Goal: Transaction & Acquisition: Purchase product/service

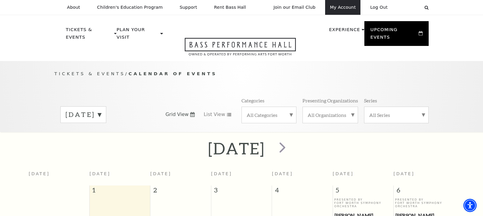
click at [339, 9] on link "My Account" at bounding box center [342, 7] width 35 height 15
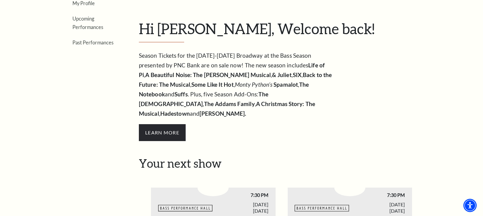
scroll to position [75, 0]
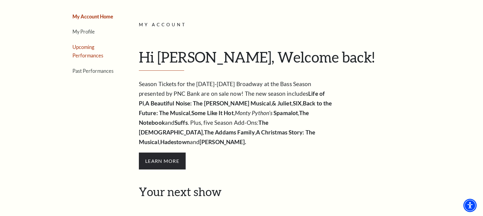
click at [84, 49] on link "Upcoming Performances" at bounding box center [87, 51] width 31 height 14
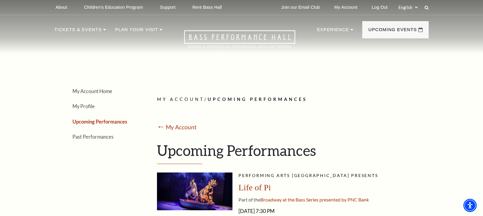
scroll to position [0, 0]
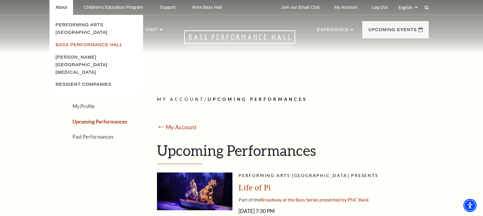
click at [66, 42] on link "Bass Performance Hall" at bounding box center [89, 44] width 67 height 5
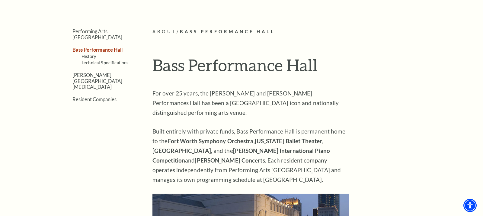
scroll to position [150, 0]
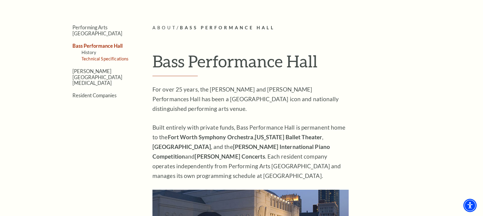
click at [102, 56] on link "Technical Specifications" at bounding box center [104, 58] width 47 height 5
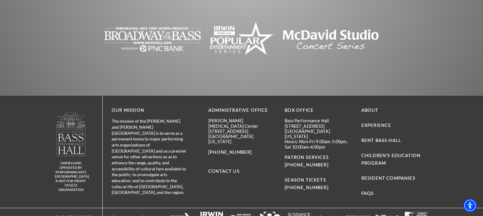
scroll to position [1376, 0]
click at [366, 191] on link "FAQs" at bounding box center [367, 193] width 13 height 5
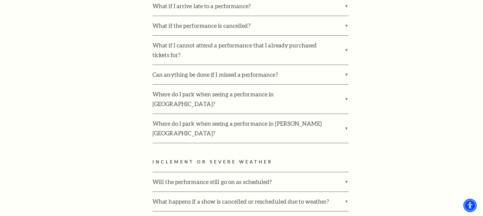
scroll to position [858, 0]
click at [345, 84] on label "Where do I park when seeing a performance in Bass Performance Hall?" at bounding box center [250, 98] width 196 height 29
click at [0, 0] on input "Where do I park when seeing a performance in Bass Performance Hall?" at bounding box center [0, 0] width 0 height 0
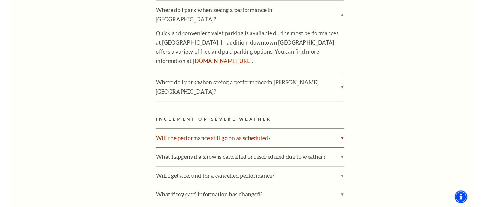
scroll to position [913, 0]
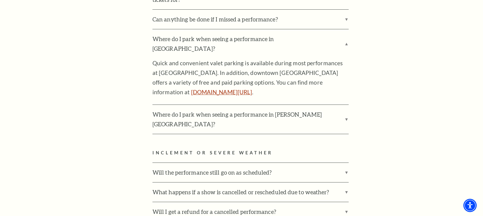
click at [194, 88] on link "www.basshall.com/parking" at bounding box center [221, 91] width 61 height 7
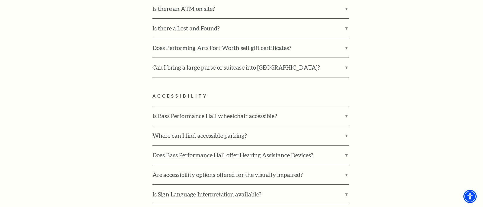
scroll to position [1439, 0]
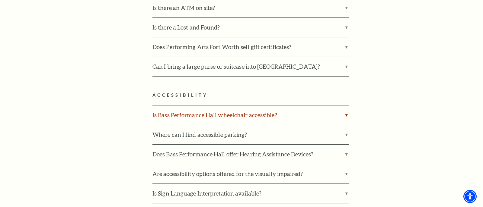
click at [346, 106] on label "Is Bass Performance Hall wheelchair accessible?" at bounding box center [250, 115] width 196 height 19
click at [0, 0] on input "Is Bass Performance Hall wheelchair accessible?" at bounding box center [0, 0] width 0 height 0
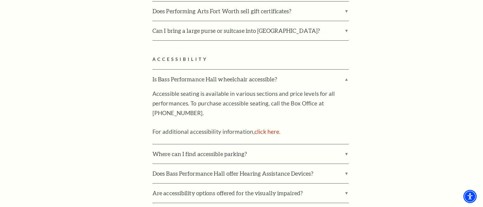
scroll to position [1476, 0]
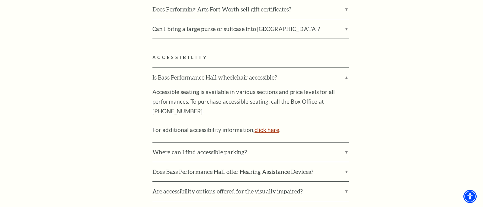
click at [262, 126] on link "click here" at bounding box center [266, 129] width 25 height 7
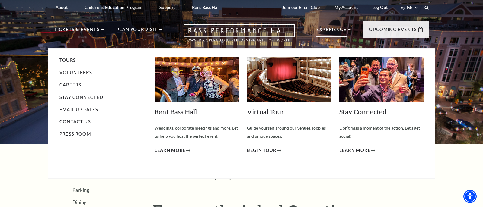
scroll to position [0, 0]
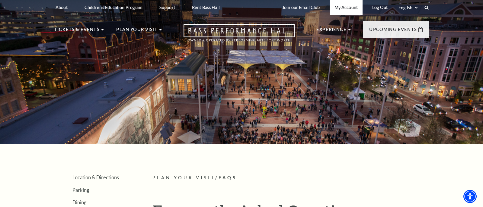
click at [341, 9] on link "My Account" at bounding box center [345, 7] width 33 height 15
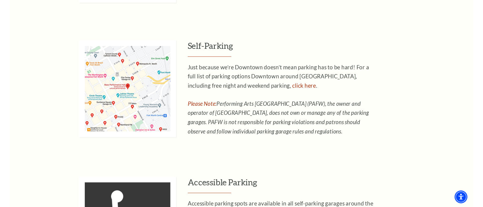
scroll to position [409, 0]
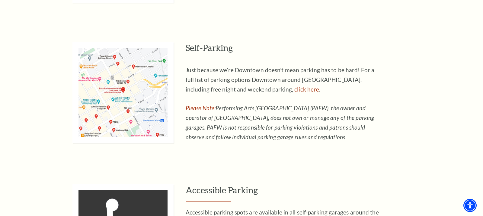
click at [294, 87] on link "click here" at bounding box center [306, 89] width 25 height 7
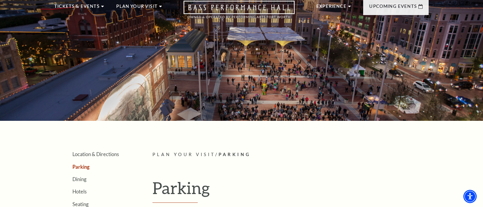
scroll to position [35, 0]
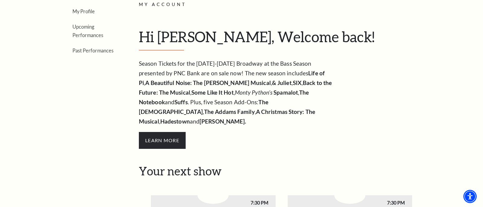
scroll to position [32, 0]
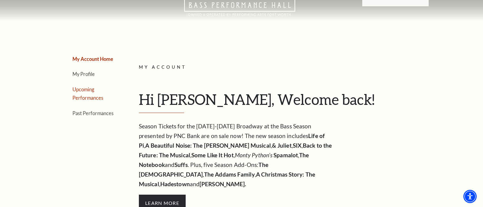
click at [86, 90] on link "Upcoming Performances" at bounding box center [87, 94] width 31 height 14
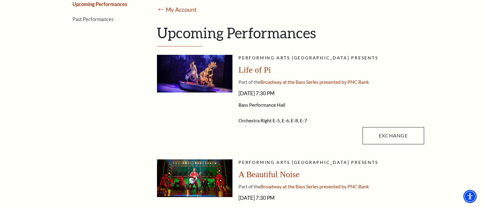
scroll to position [120, 0]
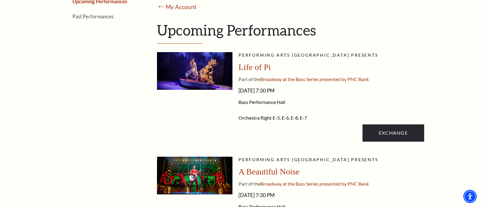
click at [388, 132] on link "Exchange" at bounding box center [393, 133] width 62 height 17
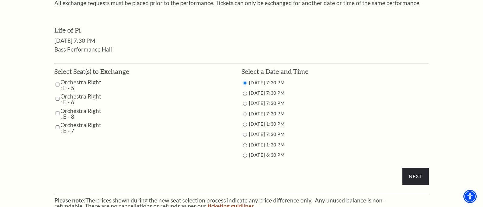
scroll to position [286, 0]
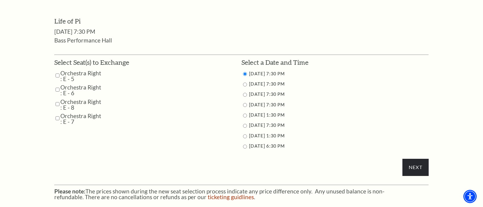
click at [57, 70] on input "Orchestra Right : E - 5" at bounding box center [58, 75] width 4 height 11
checkbox input "true"
click at [57, 84] on input "Orchestra Right : E - 6" at bounding box center [58, 89] width 4 height 11
checkbox input "true"
click at [57, 100] on input "Orchestra Right : E - 8" at bounding box center [58, 104] width 4 height 11
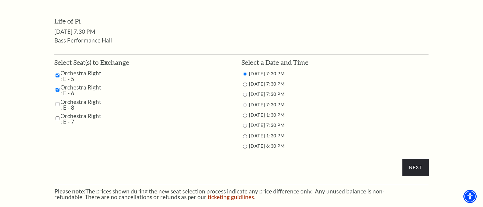
checkbox input "true"
click at [56, 113] on input "Orchestra Right : E - 7" at bounding box center [58, 118] width 4 height 11
checkbox input "true"
click at [243, 114] on input "9/27/2025 1:30 PM" at bounding box center [245, 116] width 4 height 4
radio input "true"
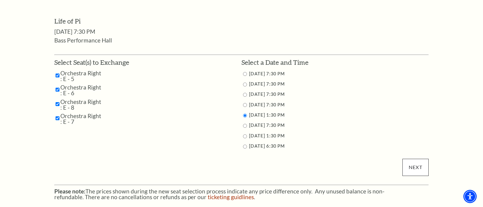
click at [410, 162] on input "Next" at bounding box center [415, 167] width 26 height 17
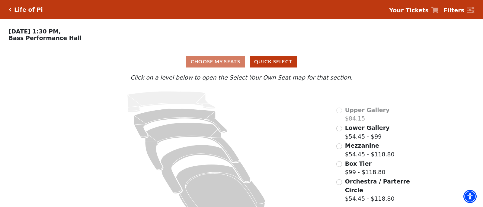
scroll to position [15, 0]
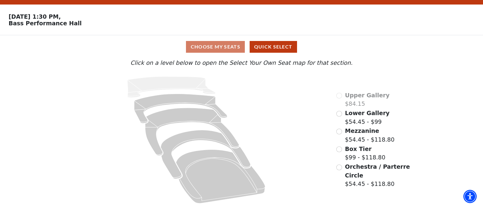
click at [339, 150] on input "Box Tier$99 - $118.80\a" at bounding box center [339, 150] width 6 height 6
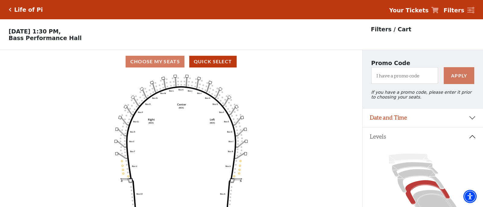
scroll to position [28, 0]
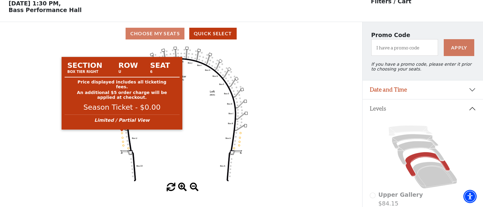
click at [122, 133] on circle at bounding box center [122, 133] width 2 height 2
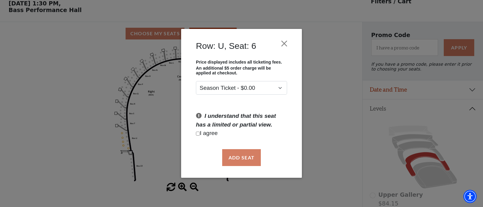
click at [197, 134] on input "Checkbox field" at bounding box center [198, 134] width 4 height 4
checkbox input "true"
click at [239, 157] on button "Add Seat" at bounding box center [241, 157] width 39 height 17
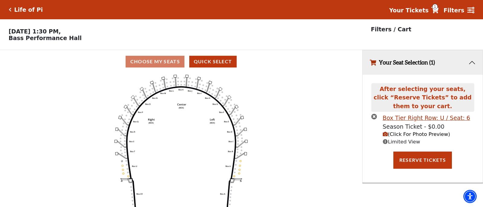
click at [122, 165] on icon "Left (BOX) Right (BOX) Center (BOX) Box ZZ Box U Box T Box S Box R Box Q Box P …" at bounding box center [181, 142] width 326 height 138
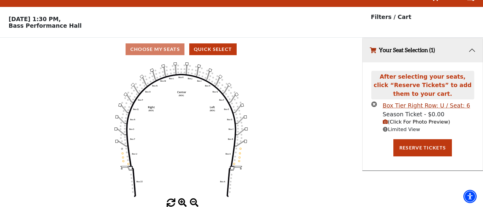
scroll to position [12, 0]
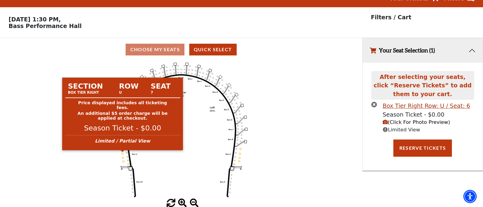
click at [123, 154] on circle at bounding box center [123, 154] width 2 height 2
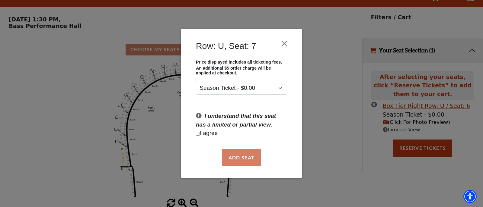
click at [197, 134] on input "Checkbox field" at bounding box center [198, 134] width 4 height 4
checkbox input "true"
click at [243, 158] on button "Add Seat" at bounding box center [241, 157] width 39 height 17
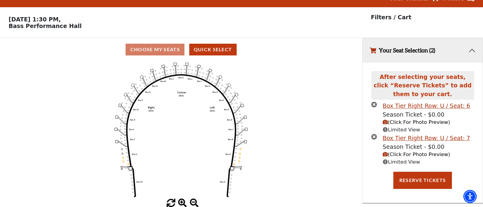
scroll to position [0, 0]
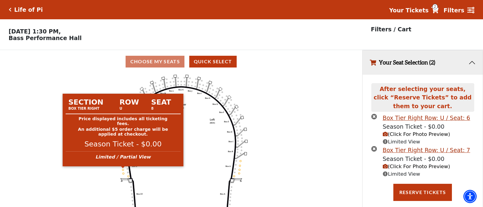
click at [123, 170] on circle at bounding box center [123, 170] width 2 height 2
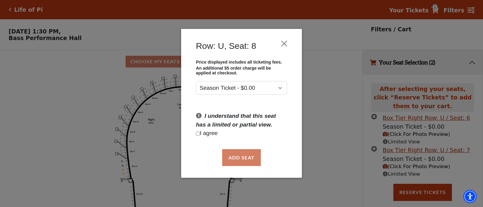
click at [198, 133] on input "Checkbox field" at bounding box center [198, 134] width 4 height 4
checkbox input "true"
click at [236, 159] on button "Add Seat" at bounding box center [241, 157] width 39 height 17
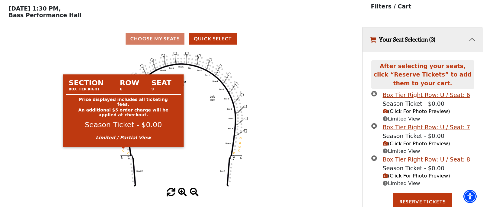
click at [123, 150] on circle at bounding box center [123, 151] width 2 height 2
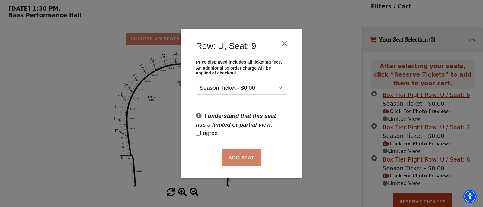
click at [198, 134] on input "Checkbox field" at bounding box center [198, 134] width 4 height 4
checkbox input "true"
click at [237, 157] on button "Add Seat" at bounding box center [241, 157] width 39 height 17
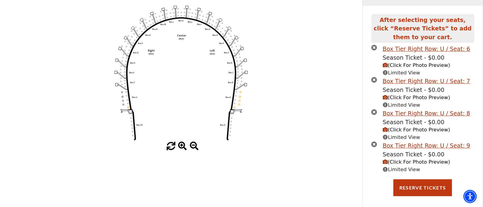
scroll to position [69, 0]
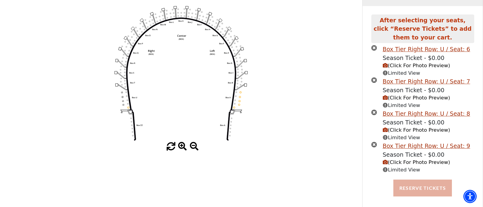
click at [417, 183] on button "Reserve Tickets" at bounding box center [422, 188] width 59 height 17
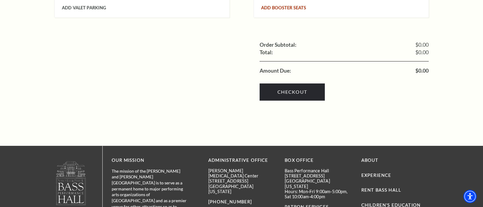
scroll to position [791, 0]
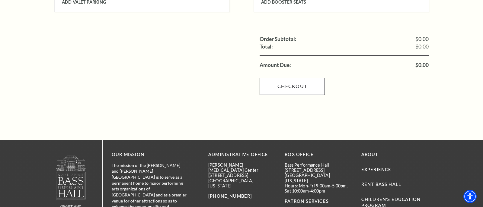
click at [288, 78] on link "Checkout" at bounding box center [291, 86] width 65 height 17
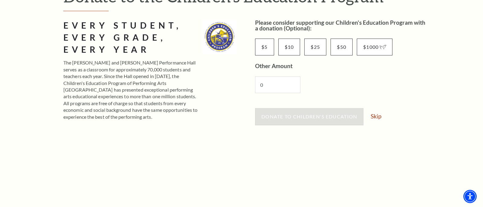
scroll to position [92, 0]
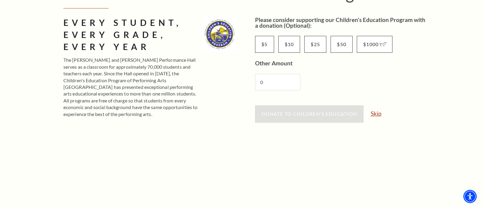
click at [376, 113] on link "Skip" at bounding box center [375, 114] width 11 height 6
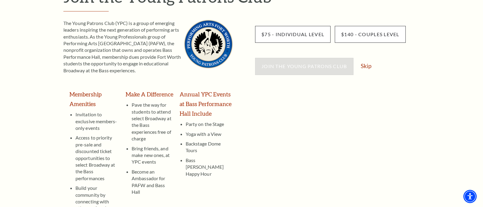
scroll to position [93, 0]
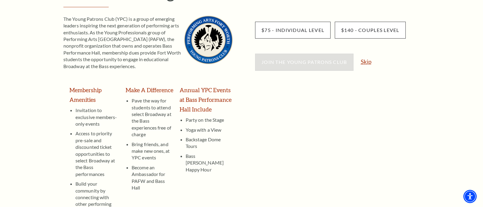
click at [363, 63] on link "Skip" at bounding box center [365, 62] width 11 height 6
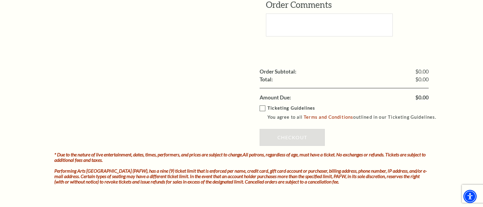
scroll to position [688, 0]
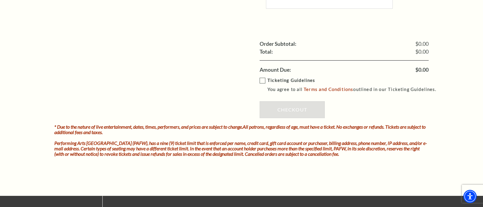
click at [262, 77] on label "Ticketing Guidelines You agree to all Terms and Conditions outlined in our Tick…" at bounding box center [350, 85] width 182 height 17
click at [0, 0] on input "Ticketing Guidelines You agree to all Terms and Conditions outlined in our Tick…" at bounding box center [0, 0] width 0 height 0
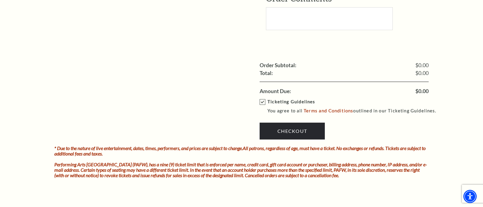
scroll to position [732, 0]
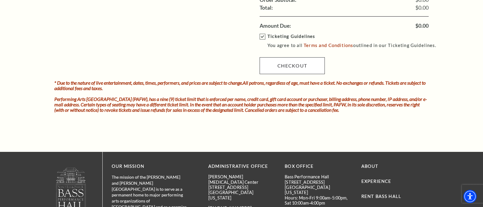
click at [285, 58] on link "Checkout" at bounding box center [291, 65] width 65 height 17
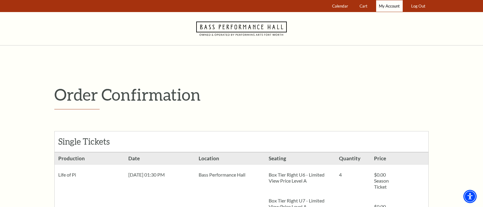
click at [383, 6] on span "My Account" at bounding box center [389, 6] width 21 height 5
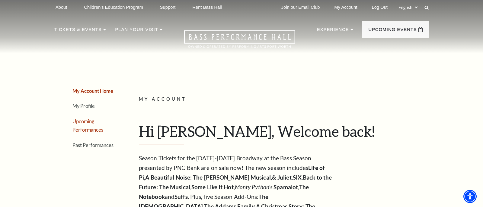
click at [81, 121] on link "Upcoming Performances" at bounding box center [87, 126] width 31 height 14
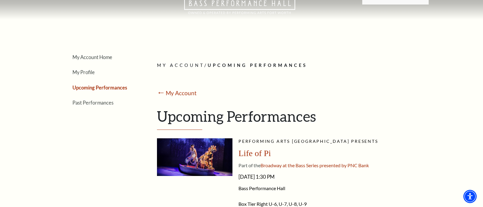
scroll to position [19, 0]
